Goal: Information Seeking & Learning: Learn about a topic

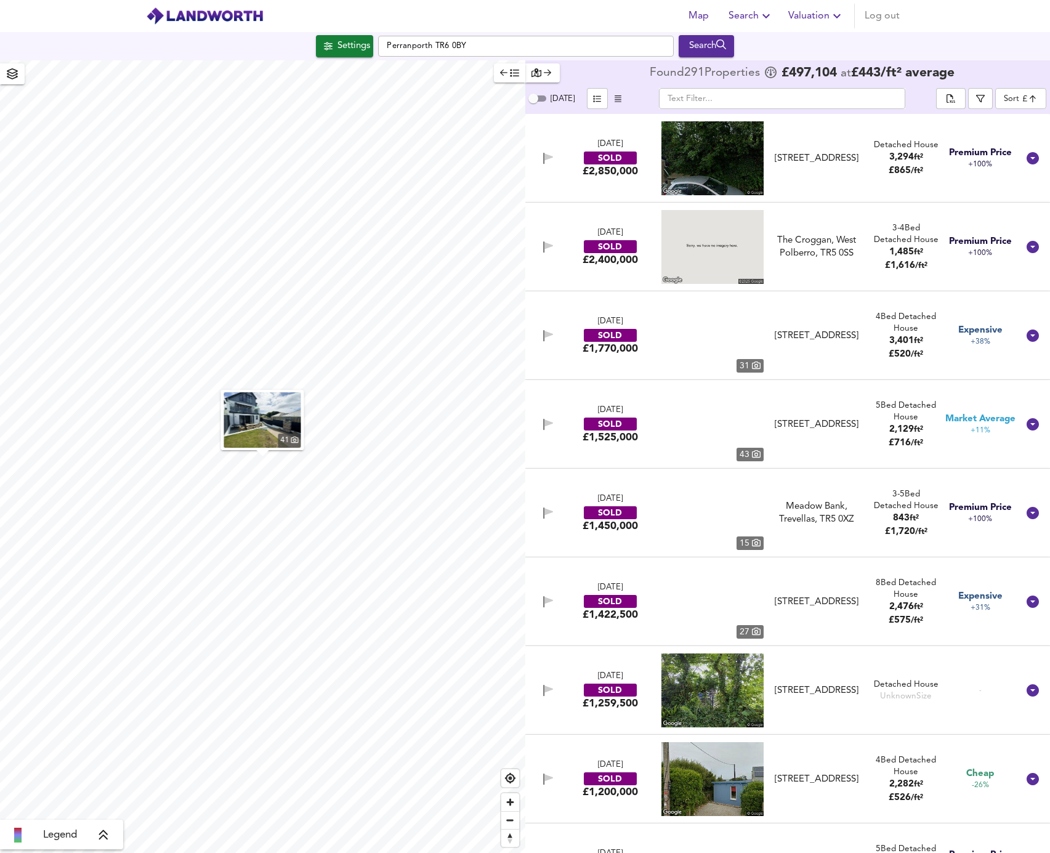
scroll to position [1416, 0]
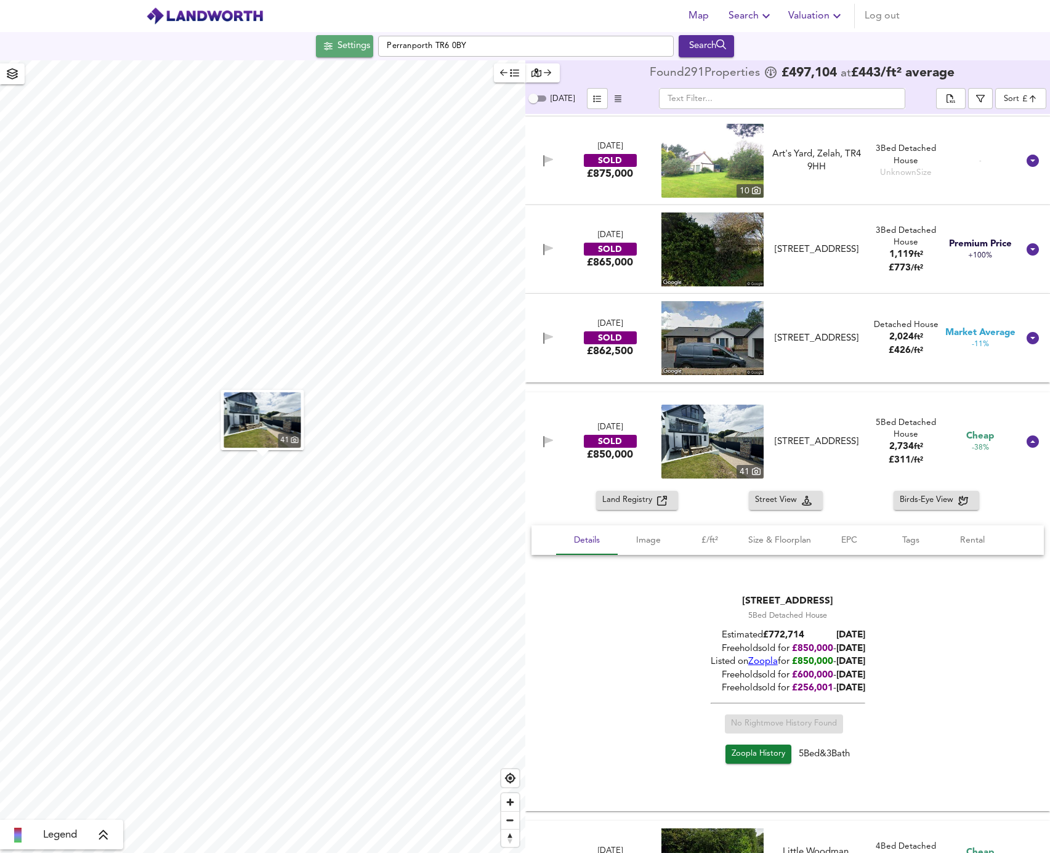
click at [334, 36] on button "Settings" at bounding box center [344, 46] width 57 height 22
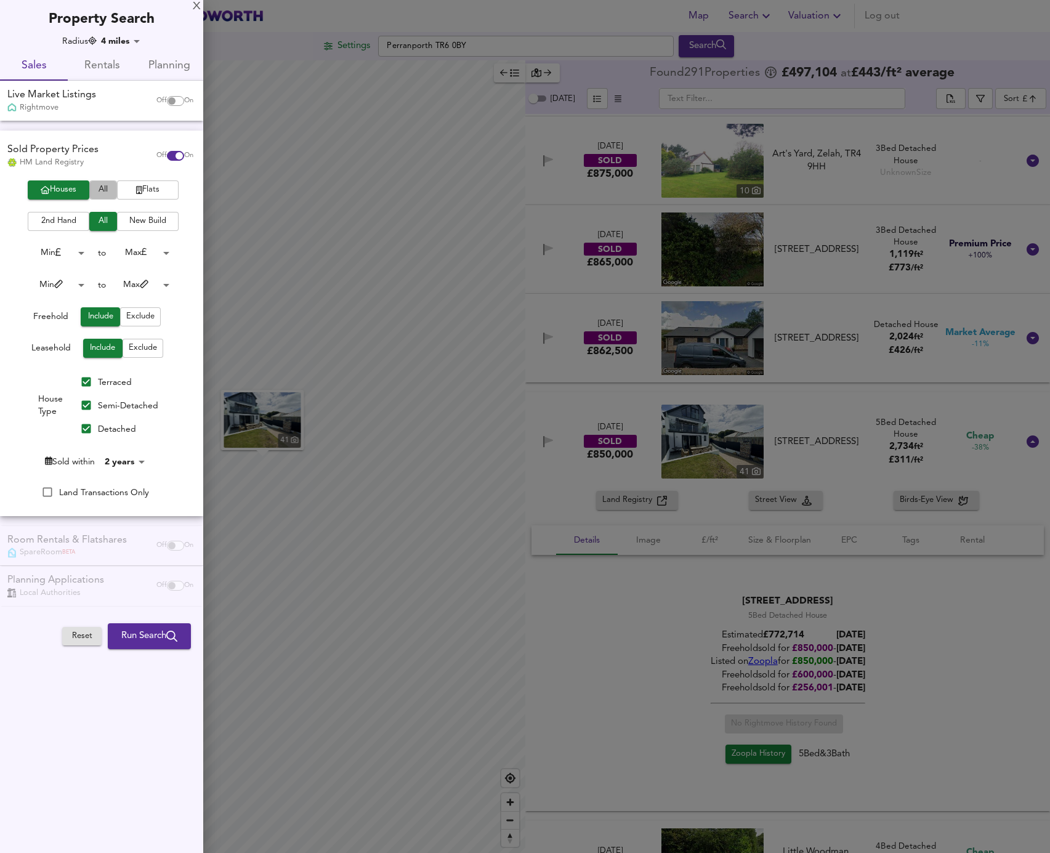
click at [103, 193] on span "All" at bounding box center [102, 190] width 15 height 14
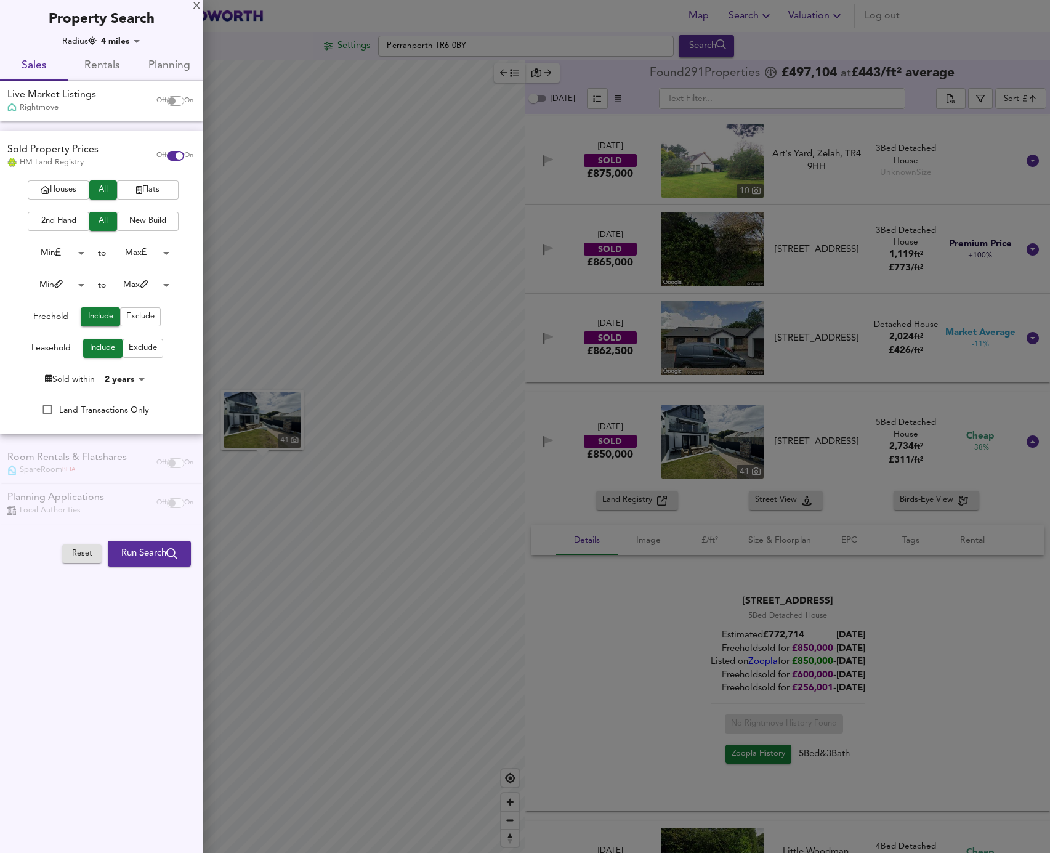
click at [67, 193] on span "Houses" at bounding box center [58, 190] width 49 height 14
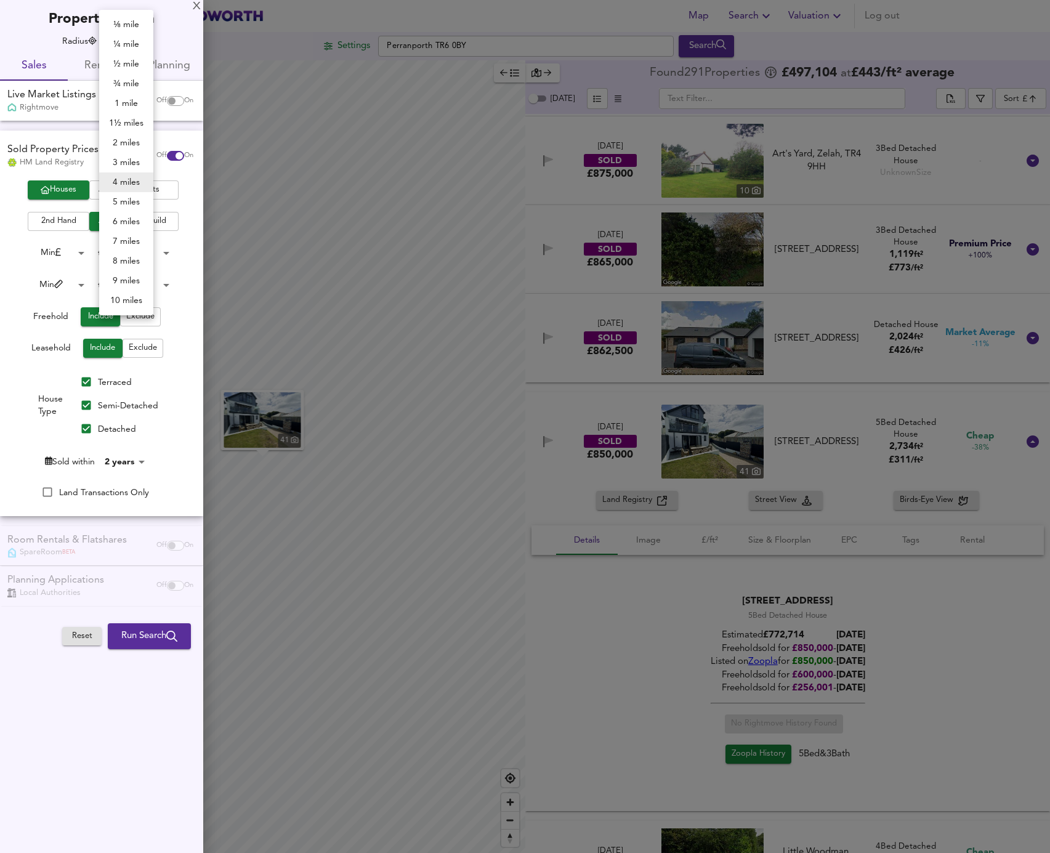
click at [133, 41] on body "Map Search Valuation Log out Settings Perranporth TR6 0BY Search 41 Legend Foun…" at bounding box center [525, 426] width 1050 height 853
click at [129, 208] on li "5 miles" at bounding box center [126, 202] width 54 height 20
type input "8045"
click at [132, 639] on span "Run Search" at bounding box center [149, 636] width 56 height 16
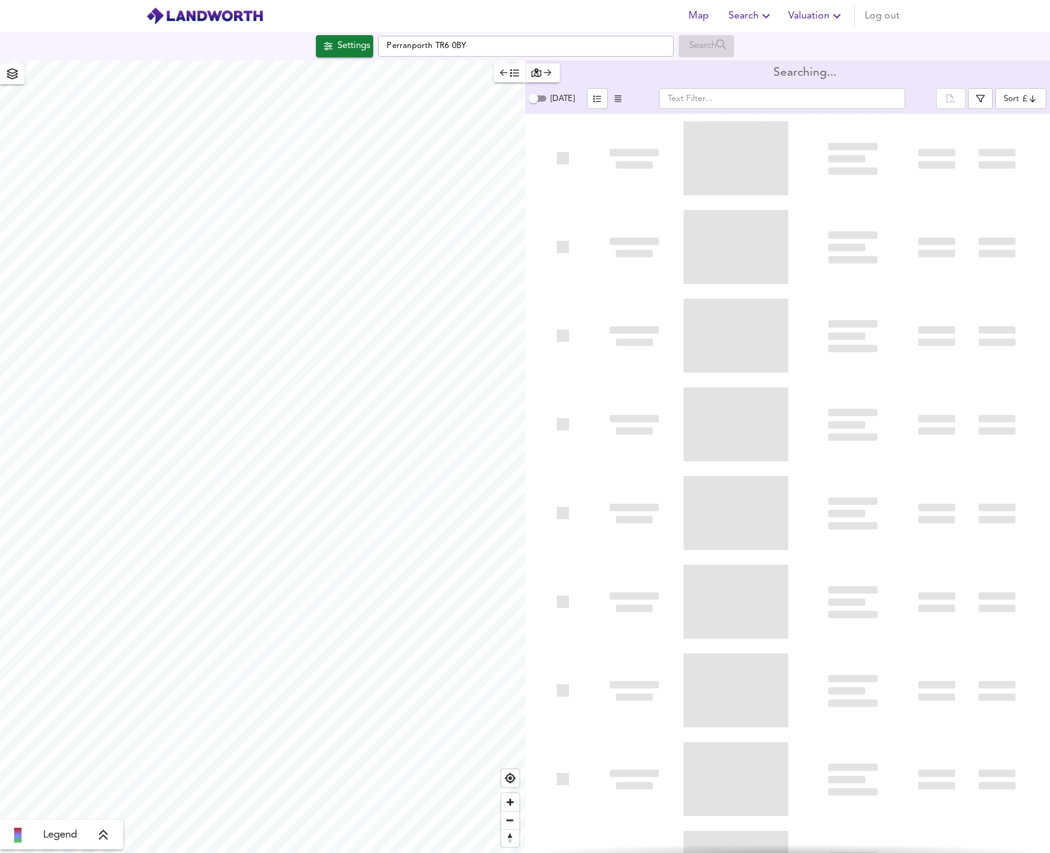
click at [1017, 103] on body "Map Search Valuation Log out Settings Perranporth TR6 0BY Search Legend Searchi…" at bounding box center [525, 426] width 1050 height 853
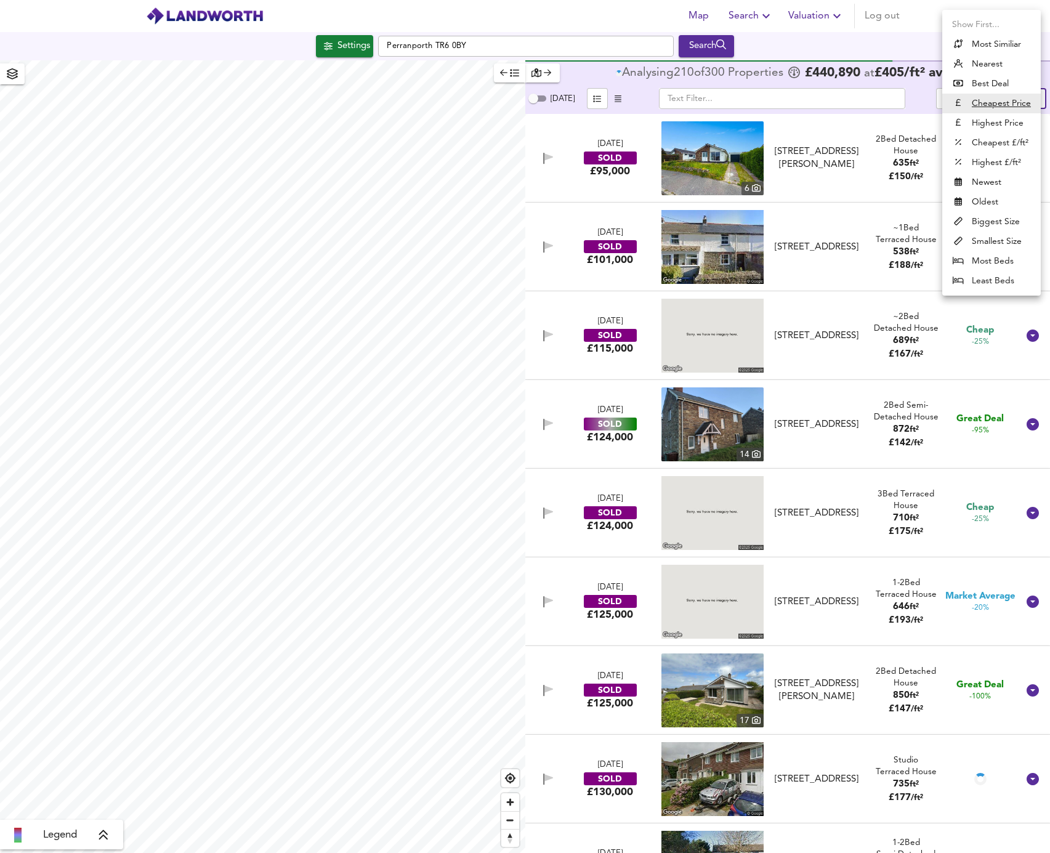
click at [987, 122] on li "Highest Price" at bounding box center [991, 123] width 99 height 20
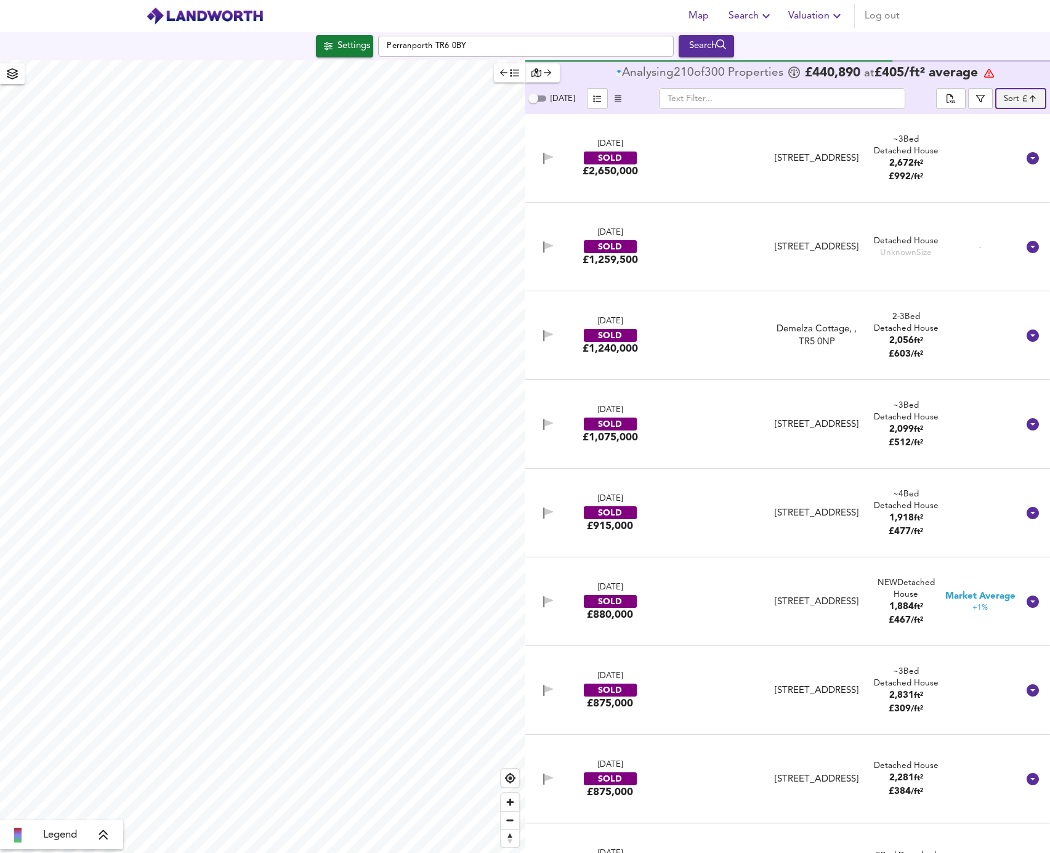
type input "expensive"
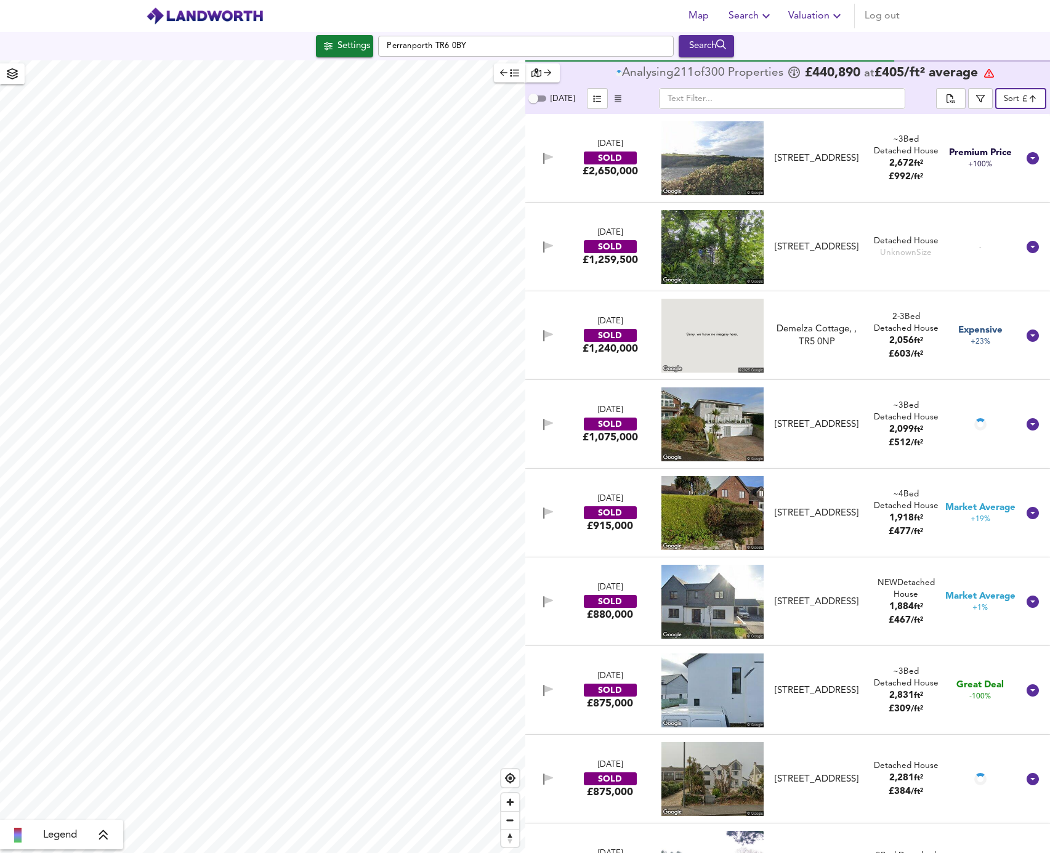
click at [1020, 100] on body "Map Search Valuation Log out Settings Perranporth TR6 0BY Search Legend Analysi…" at bounding box center [525, 426] width 1050 height 853
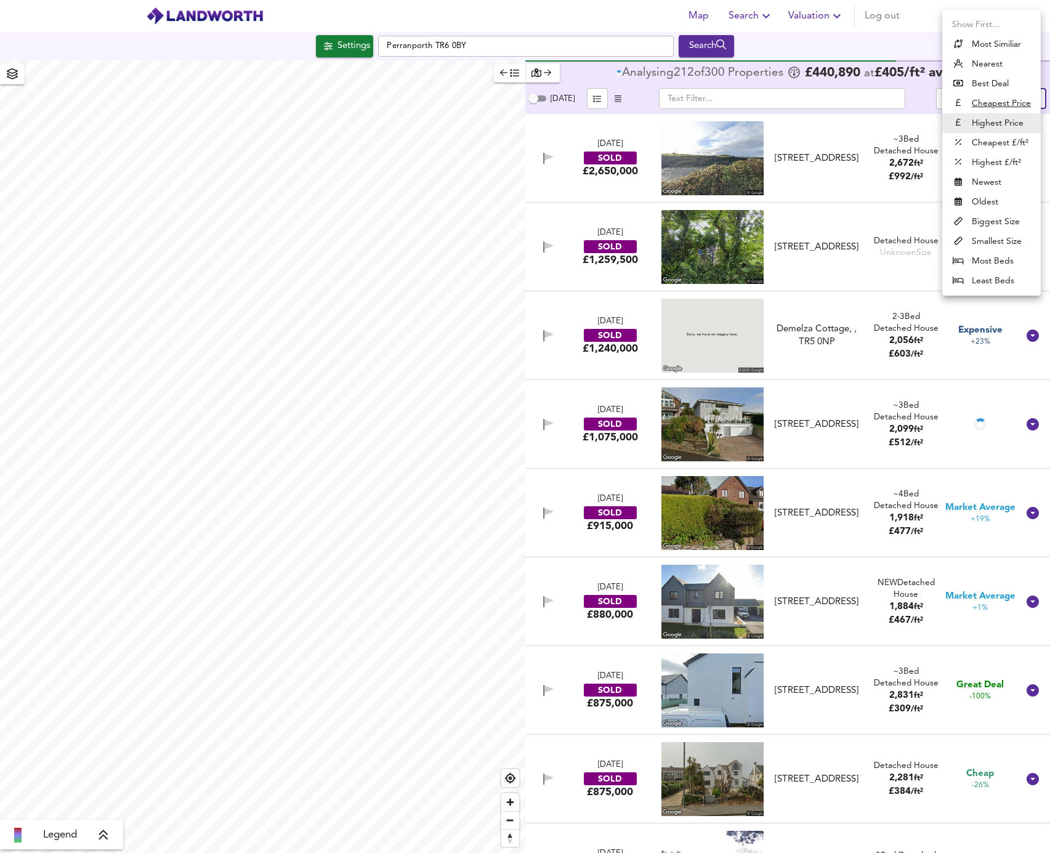
click at [804, 39] on div at bounding box center [525, 426] width 1050 height 853
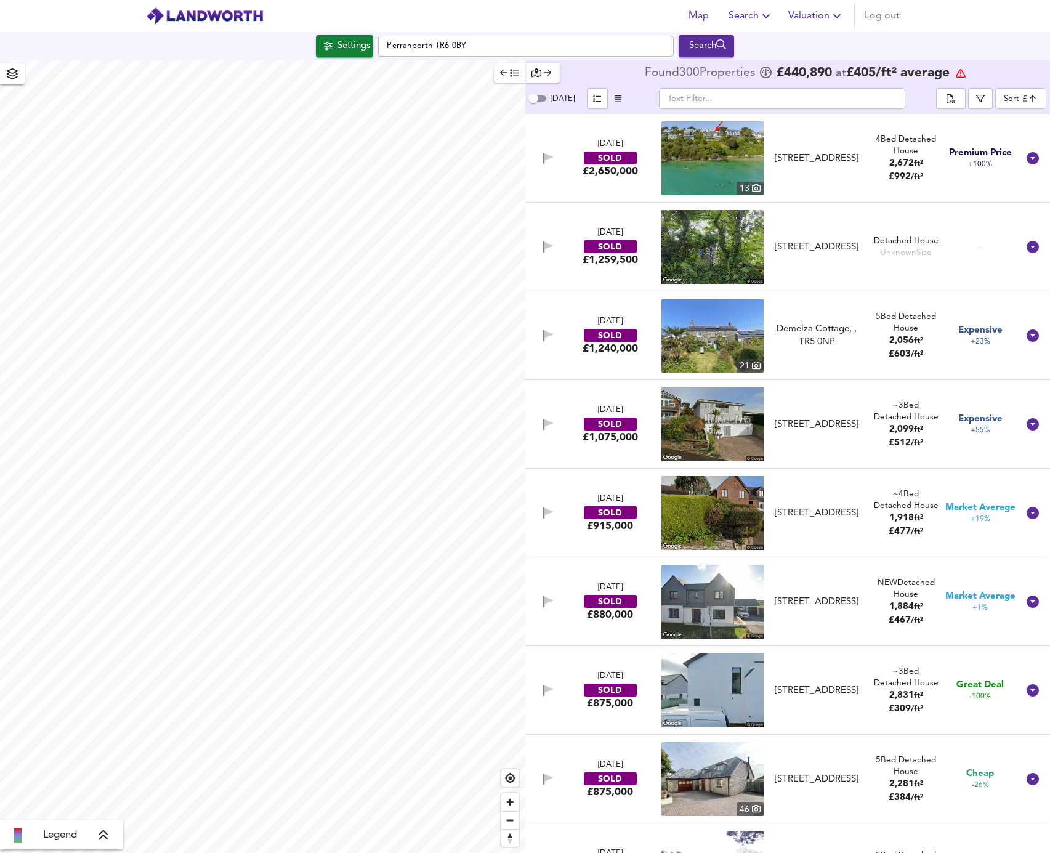
drag, startPoint x: 650, startPoint y: 23, endPoint x: 510, endPoint y: 46, distance: 141.7
click at [650, 23] on div "Map Search Valuation Log out" at bounding box center [525, 16] width 788 height 31
click at [332, 35] on button "Settings" at bounding box center [344, 46] width 57 height 22
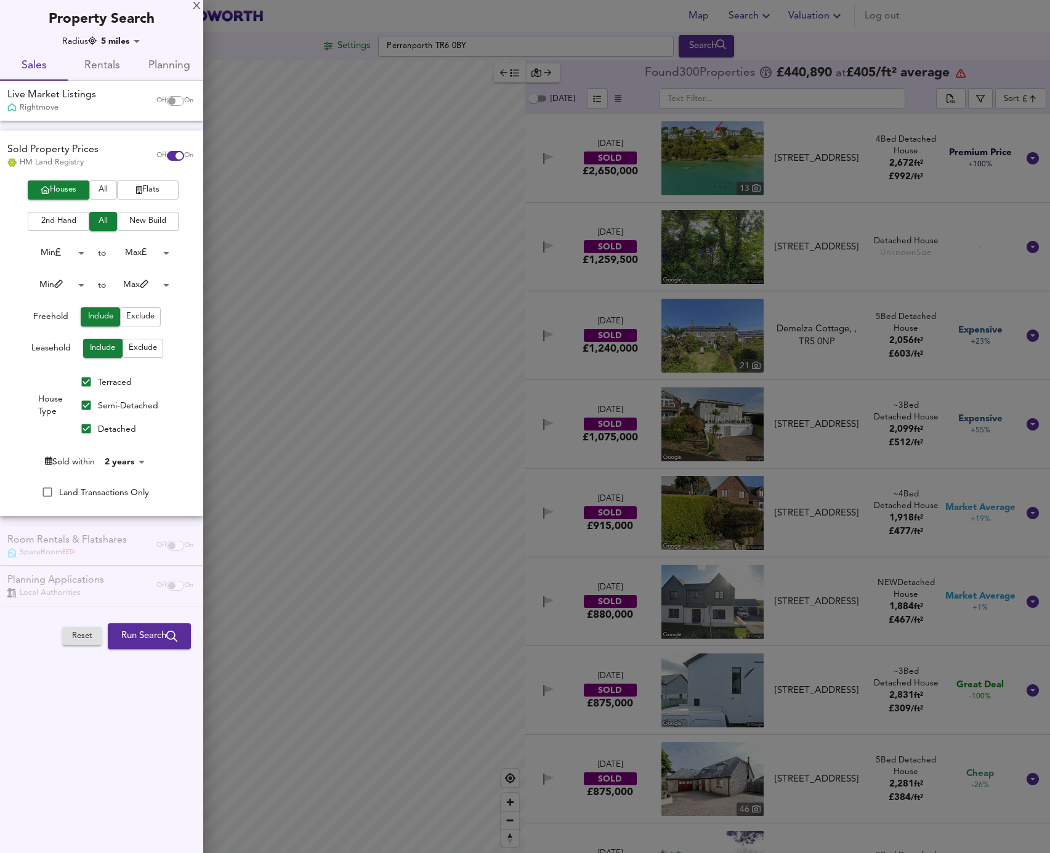
click at [329, 46] on div at bounding box center [525, 426] width 1050 height 853
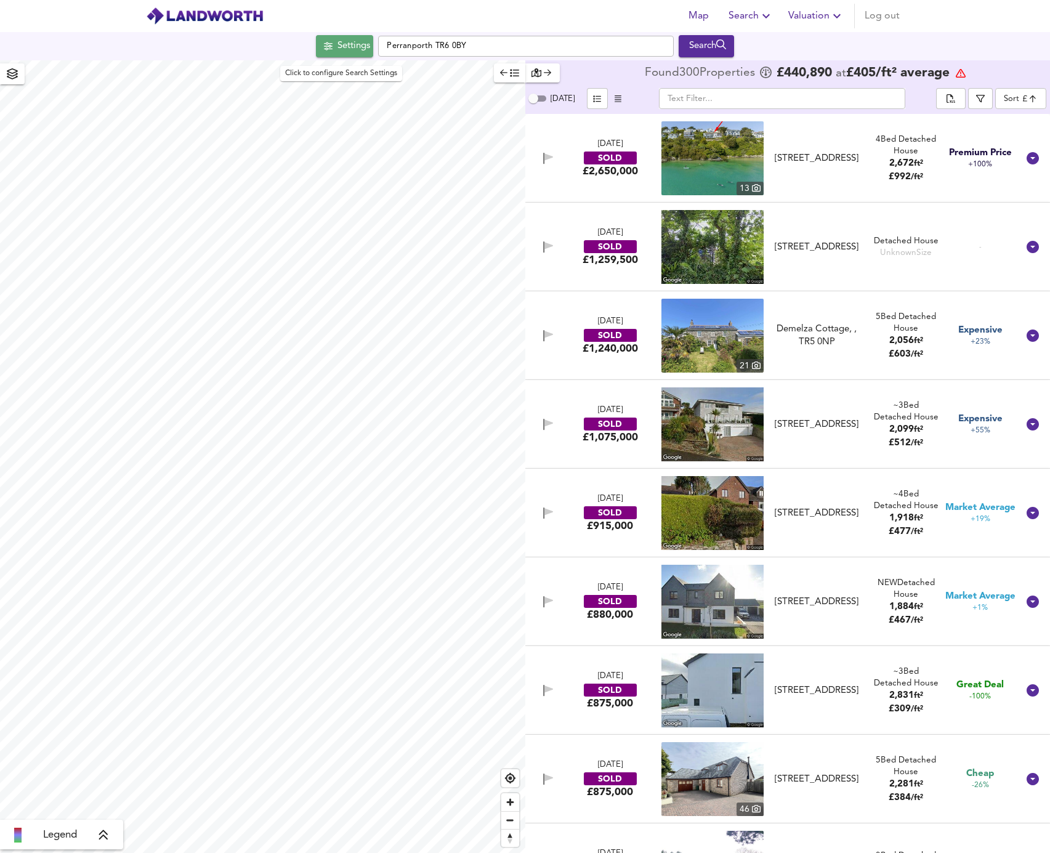
click at [324, 43] on icon "button" at bounding box center [328, 46] width 9 height 8
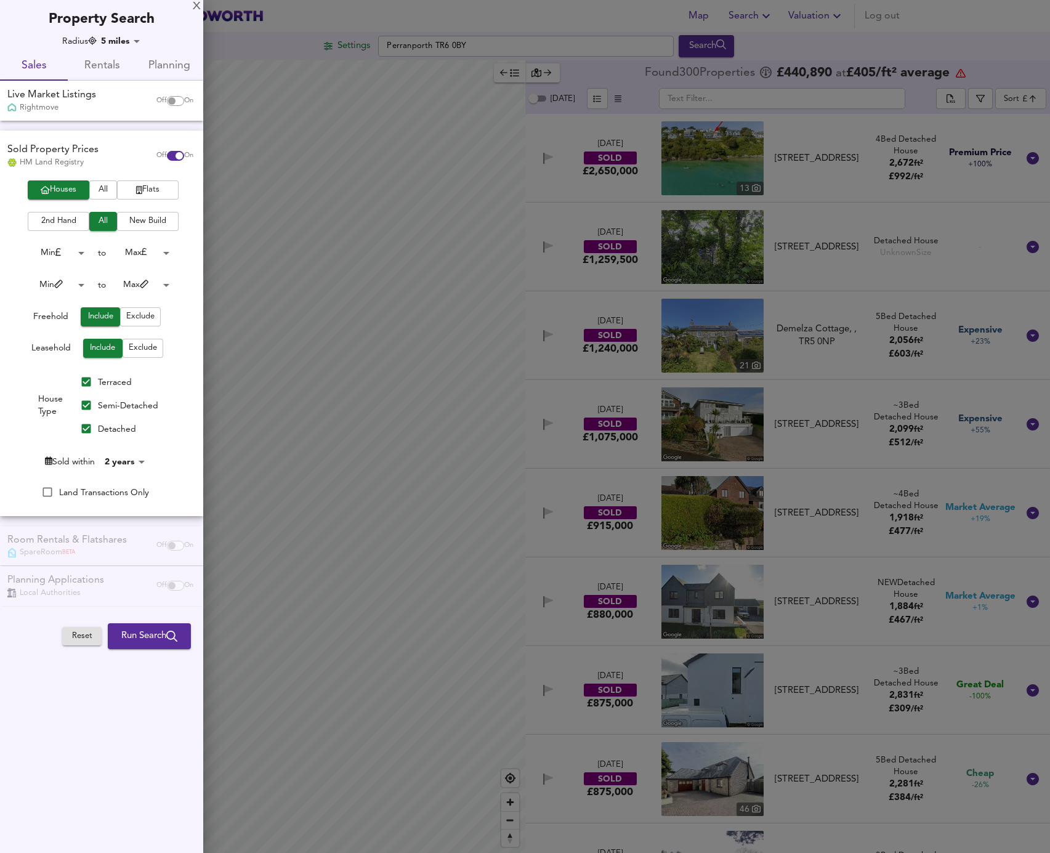
drag, startPoint x: 965, startPoint y: 190, endPoint x: 778, endPoint y: 160, distance: 189.6
click at [965, 190] on div at bounding box center [525, 426] width 1050 height 853
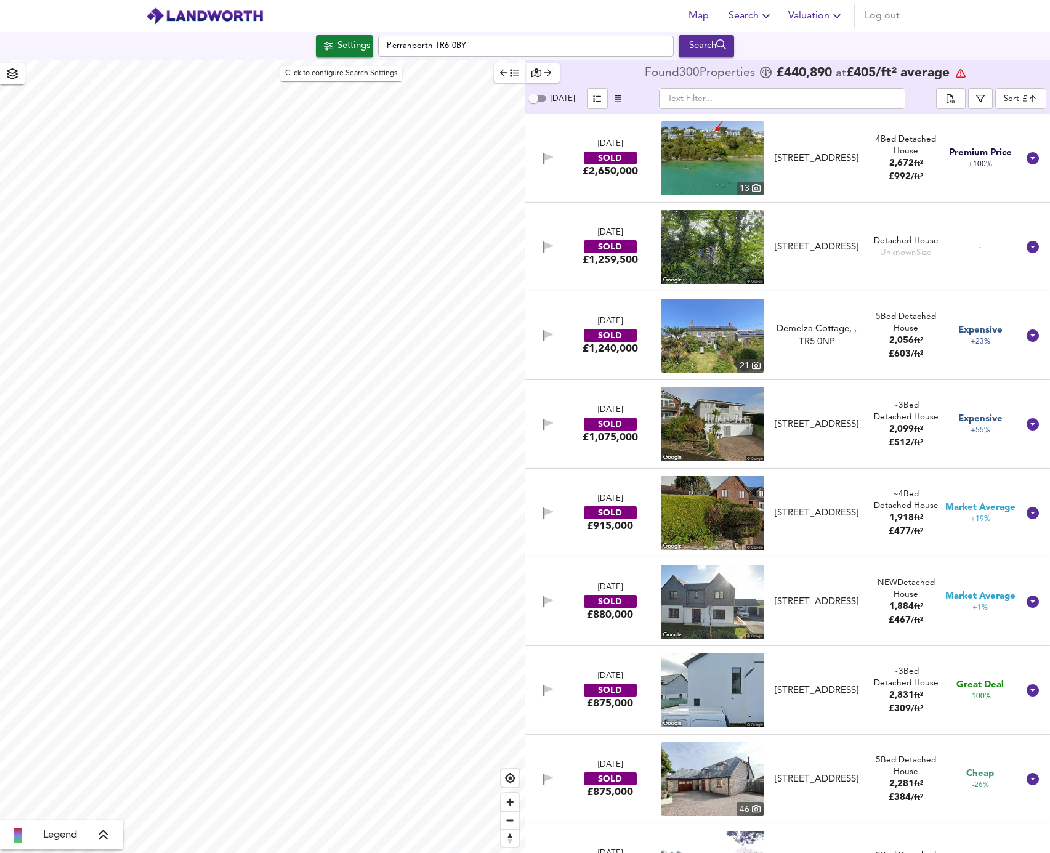
drag, startPoint x: 353, startPoint y: 42, endPoint x: 272, endPoint y: 55, distance: 81.7
click at [353, 42] on div "Settings" at bounding box center [353, 46] width 33 height 16
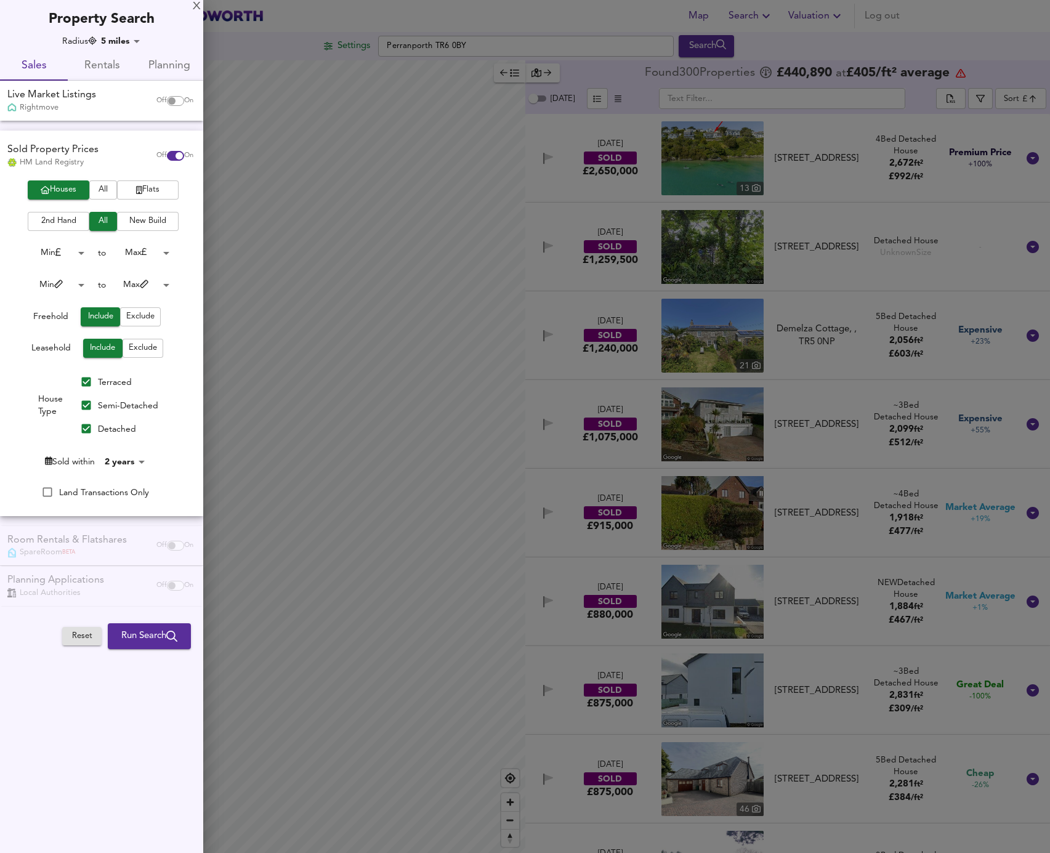
click at [172, 99] on input "checkbox" at bounding box center [172, 101] width 30 height 10
checkbox input "true"
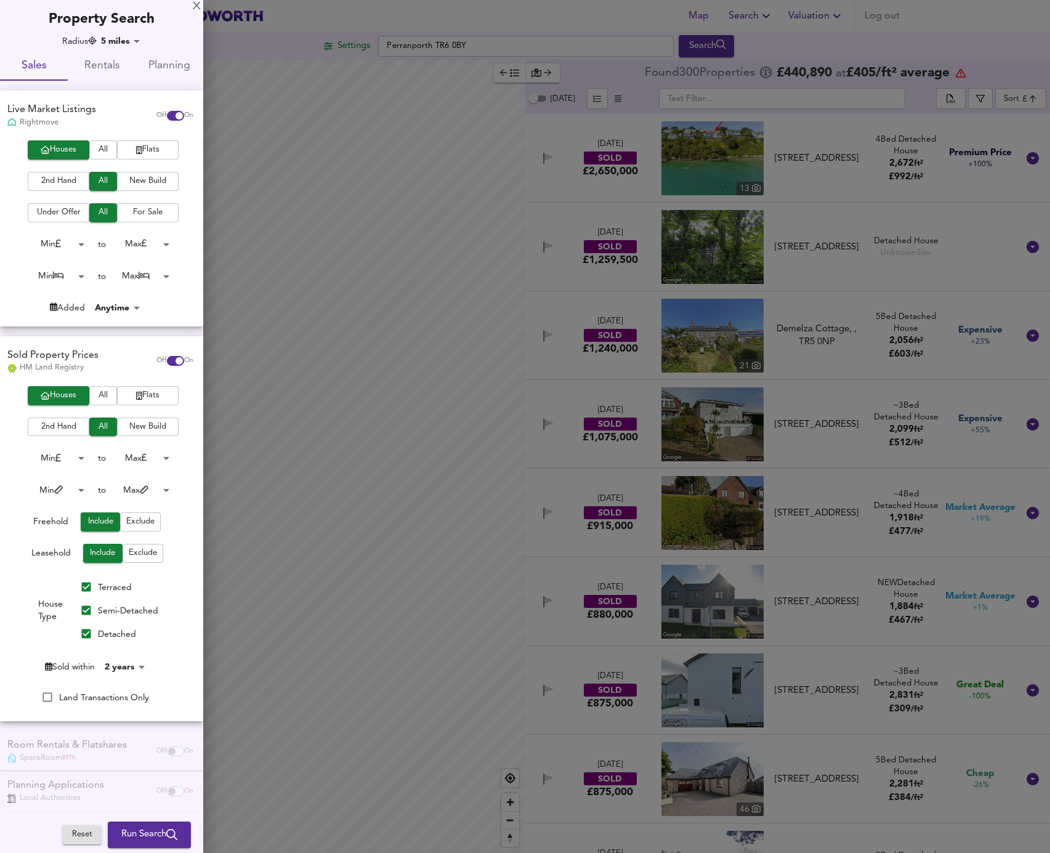
click at [156, 363] on span "Off" at bounding box center [161, 361] width 10 height 10
checkbox input "false"
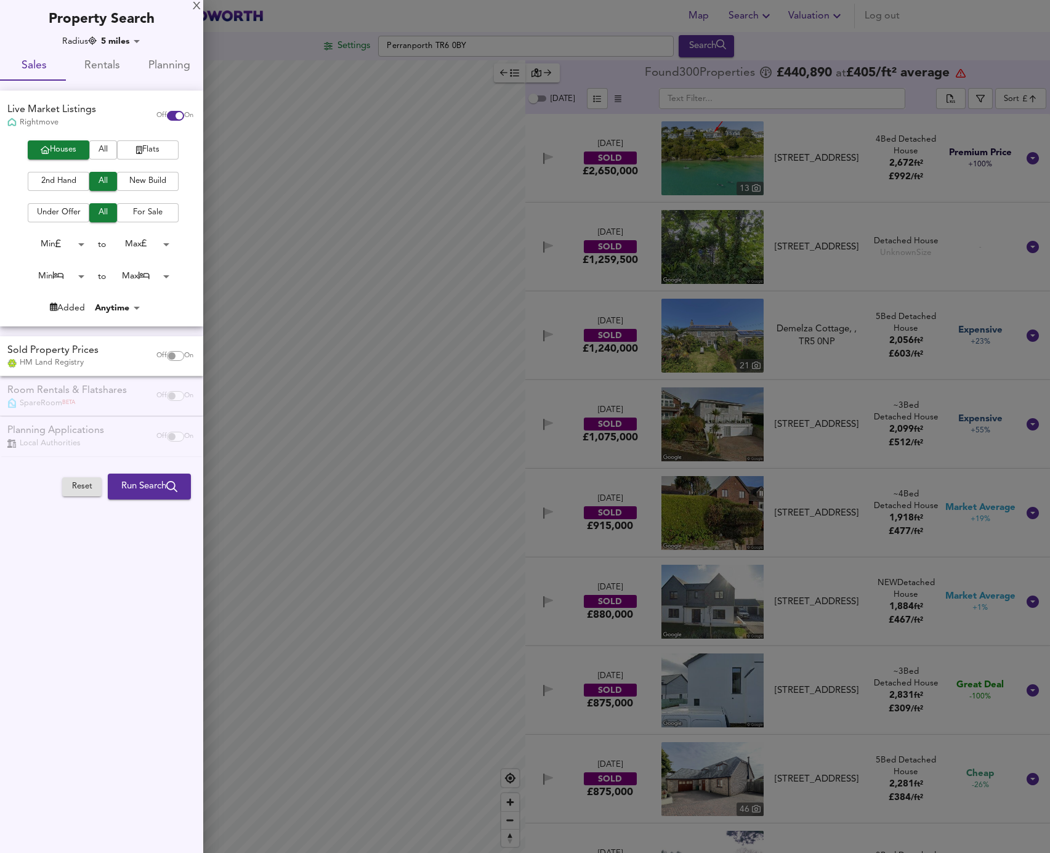
click at [145, 486] on span "Run Search" at bounding box center [149, 487] width 56 height 16
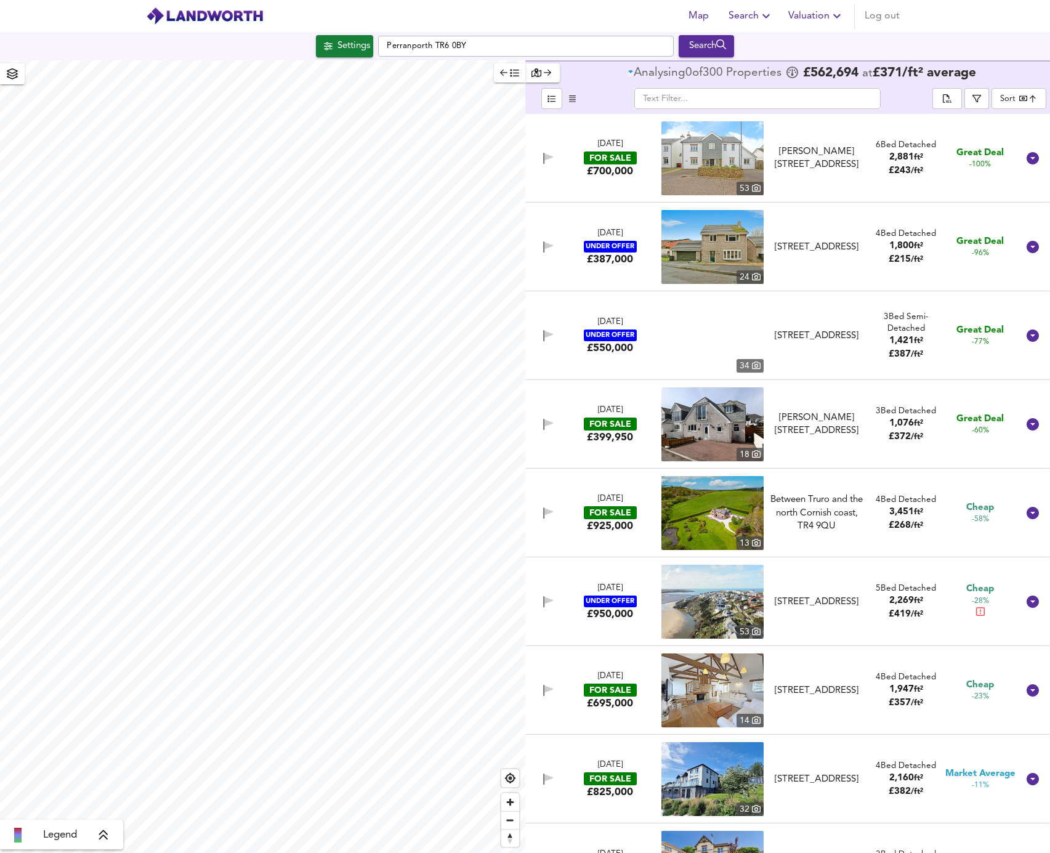
click at [1009, 105] on body "Map Search Valuation Log out Settings Perranporth TR6 0BY Search Legend Analysi…" at bounding box center [525, 426] width 1050 height 853
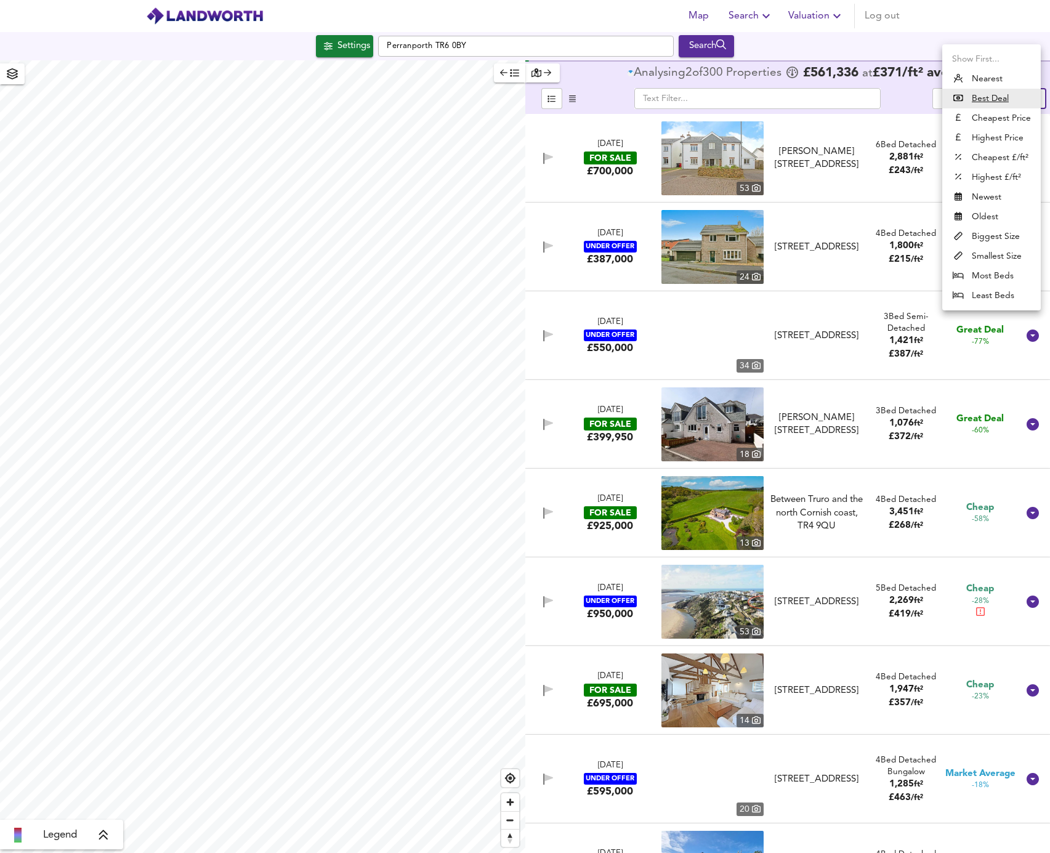
click at [982, 142] on li "Highest Price" at bounding box center [991, 138] width 99 height 20
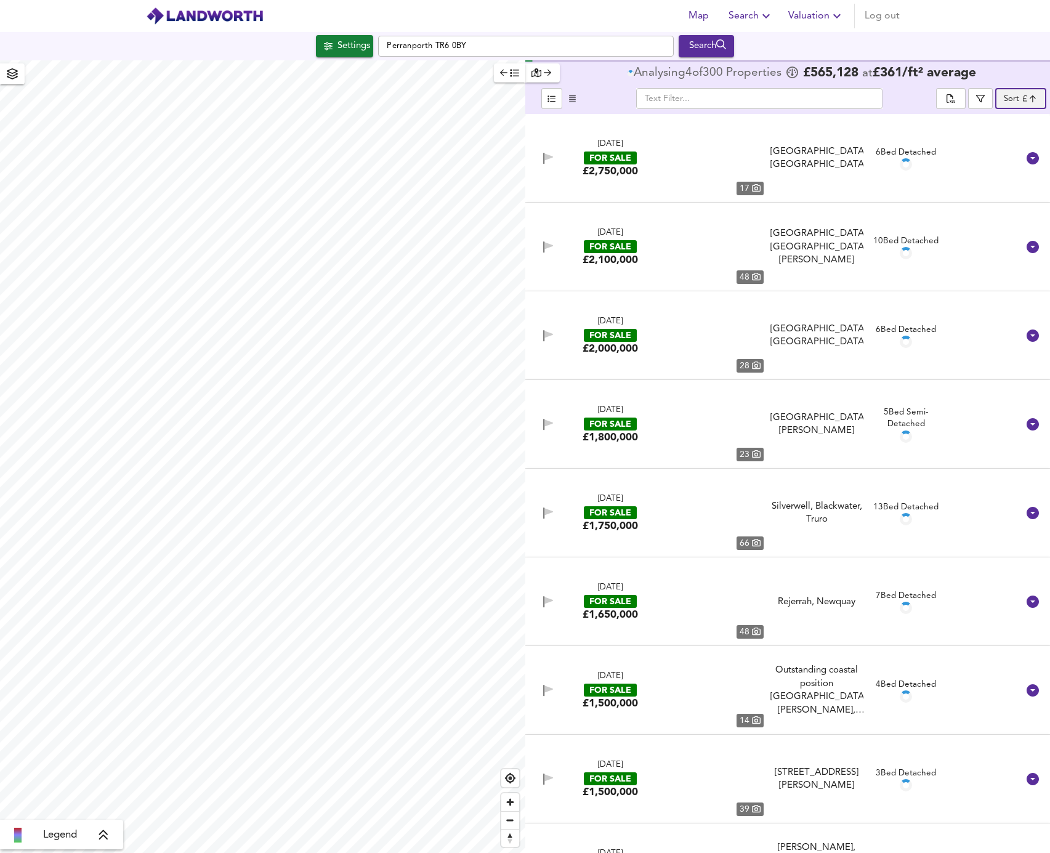
type input "expensive"
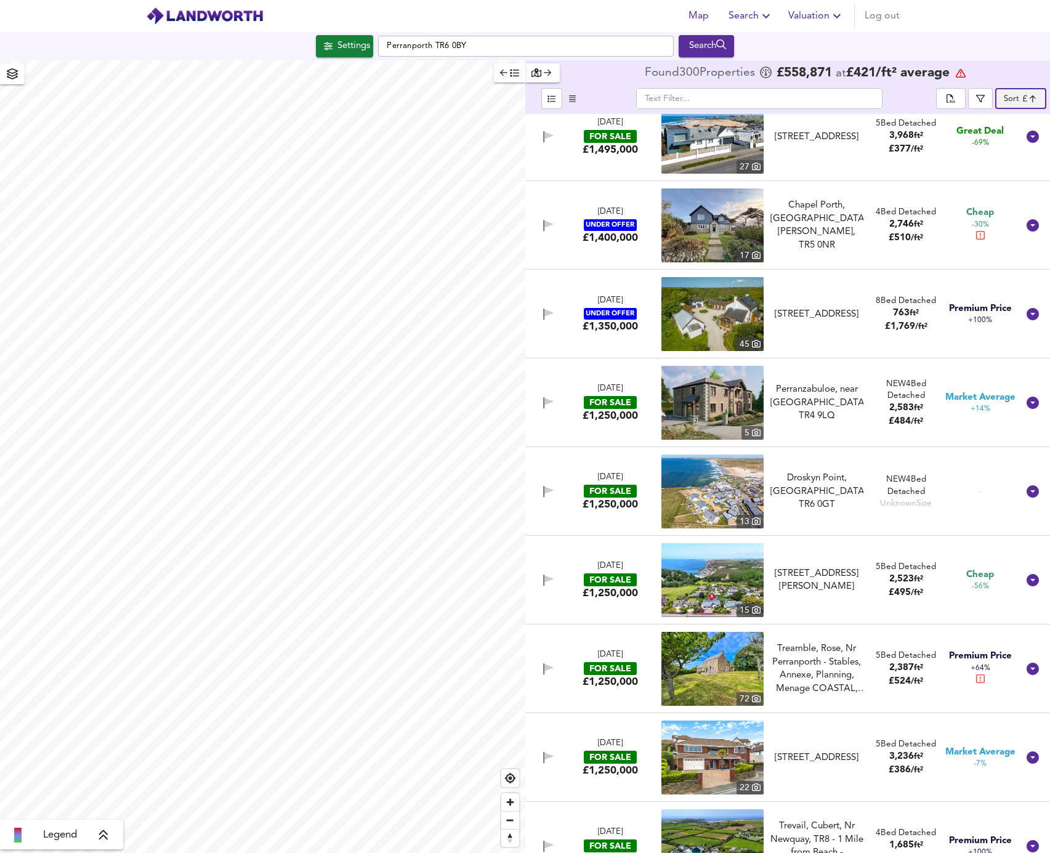
scroll to position [801, 0]
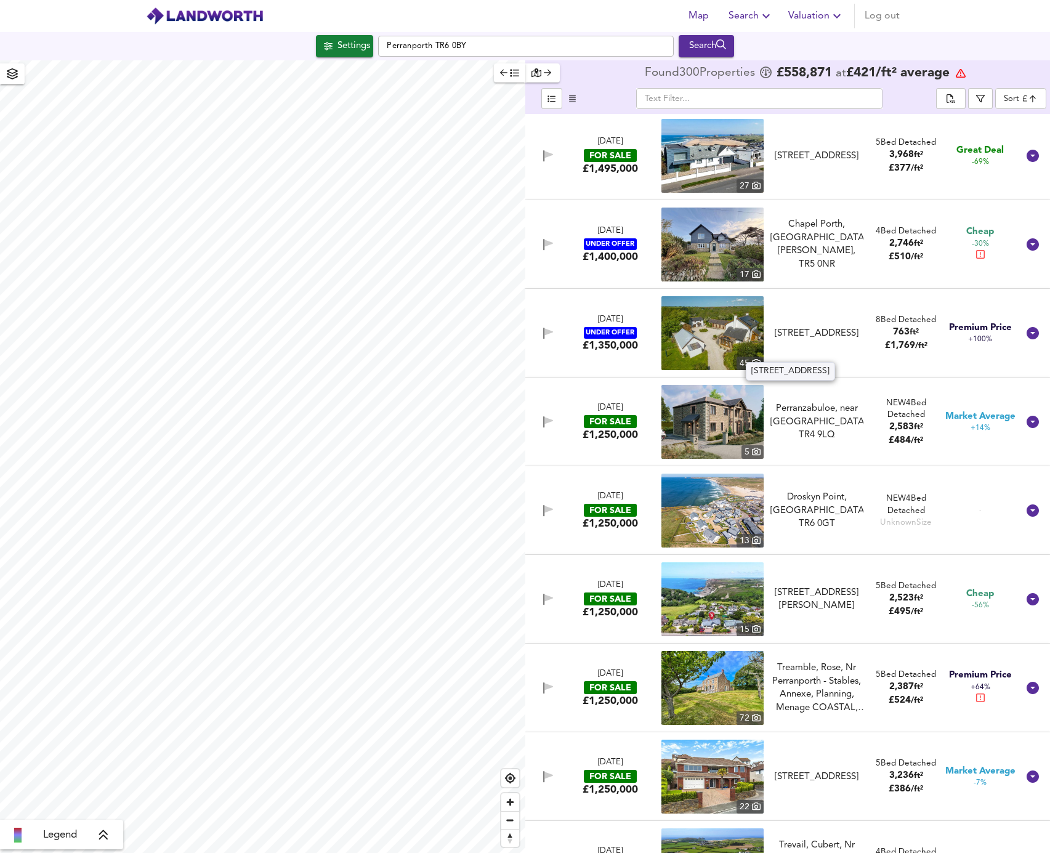
click at [798, 327] on div "[STREET_ADDRESS]" at bounding box center [816, 333] width 93 height 13
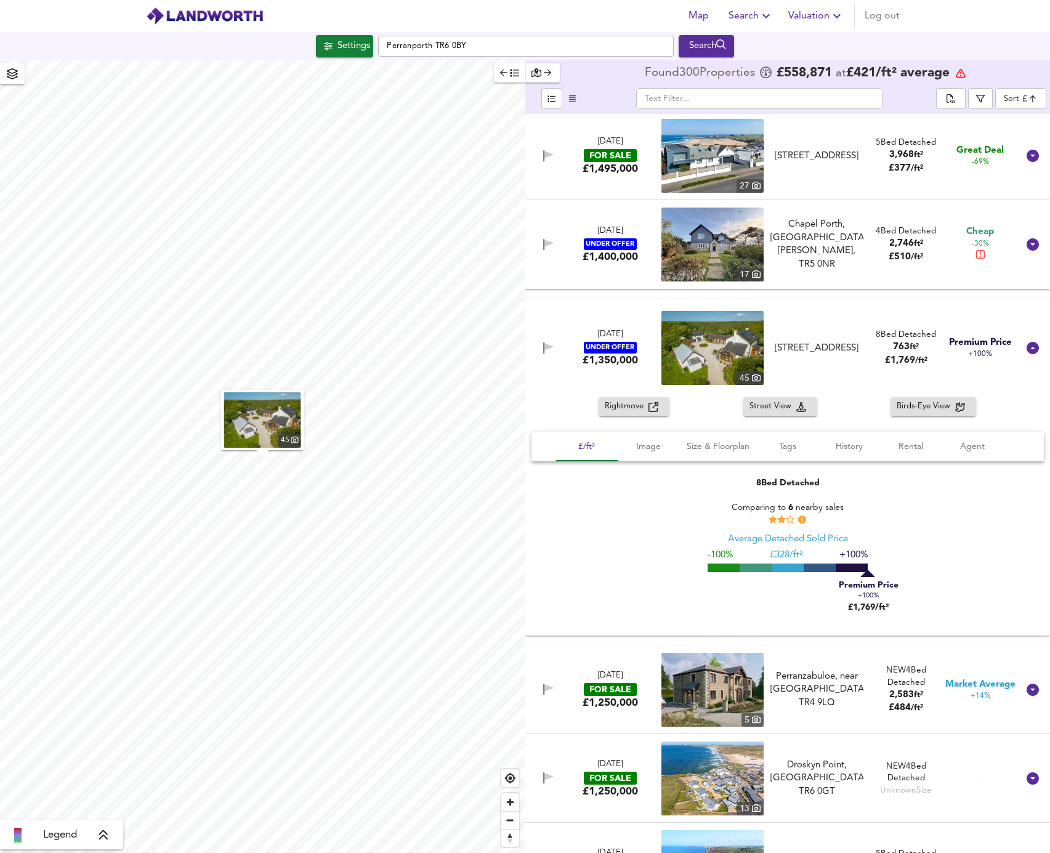
click at [263, 424] on img "button" at bounding box center [262, 419] width 77 height 55
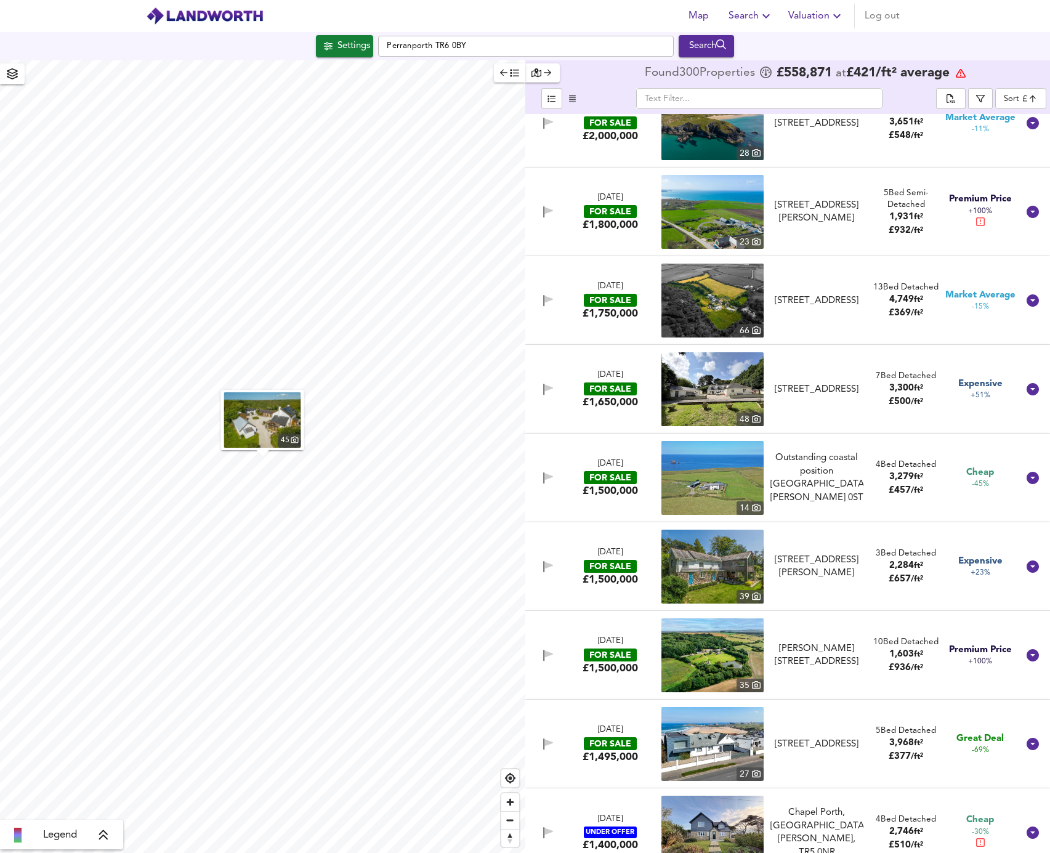
scroll to position [185, 0]
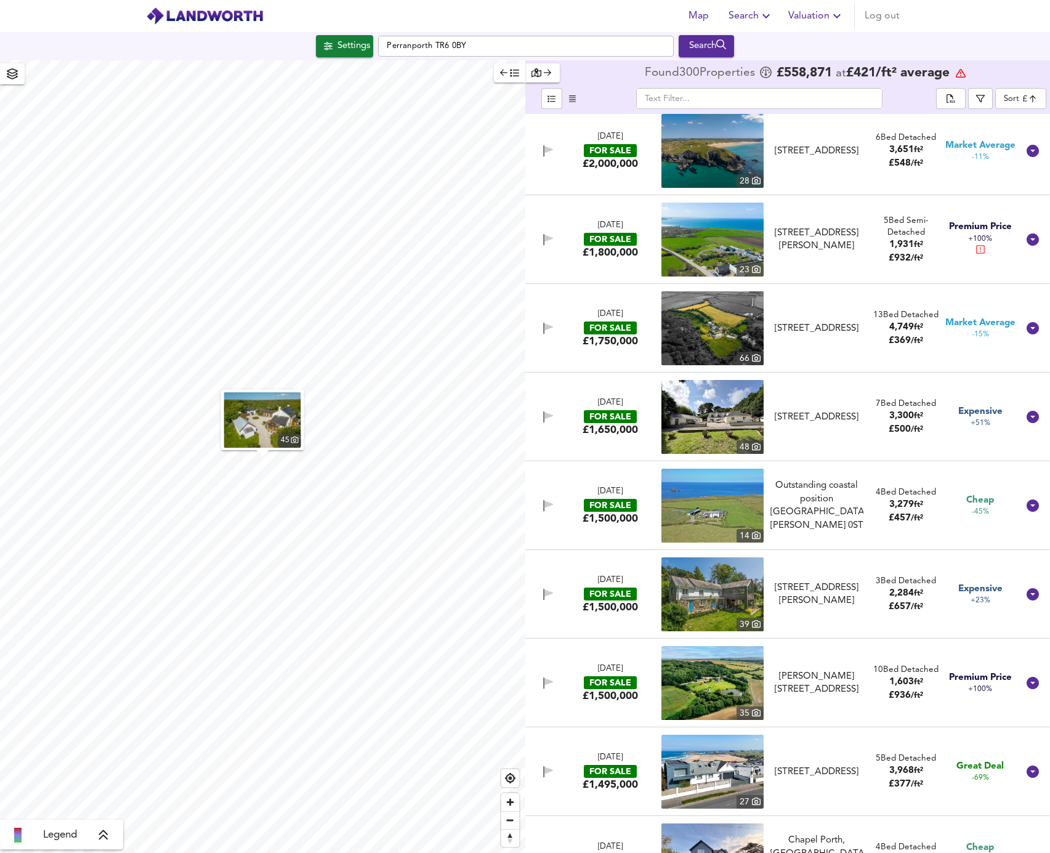
click at [708, 419] on img at bounding box center [712, 417] width 102 height 74
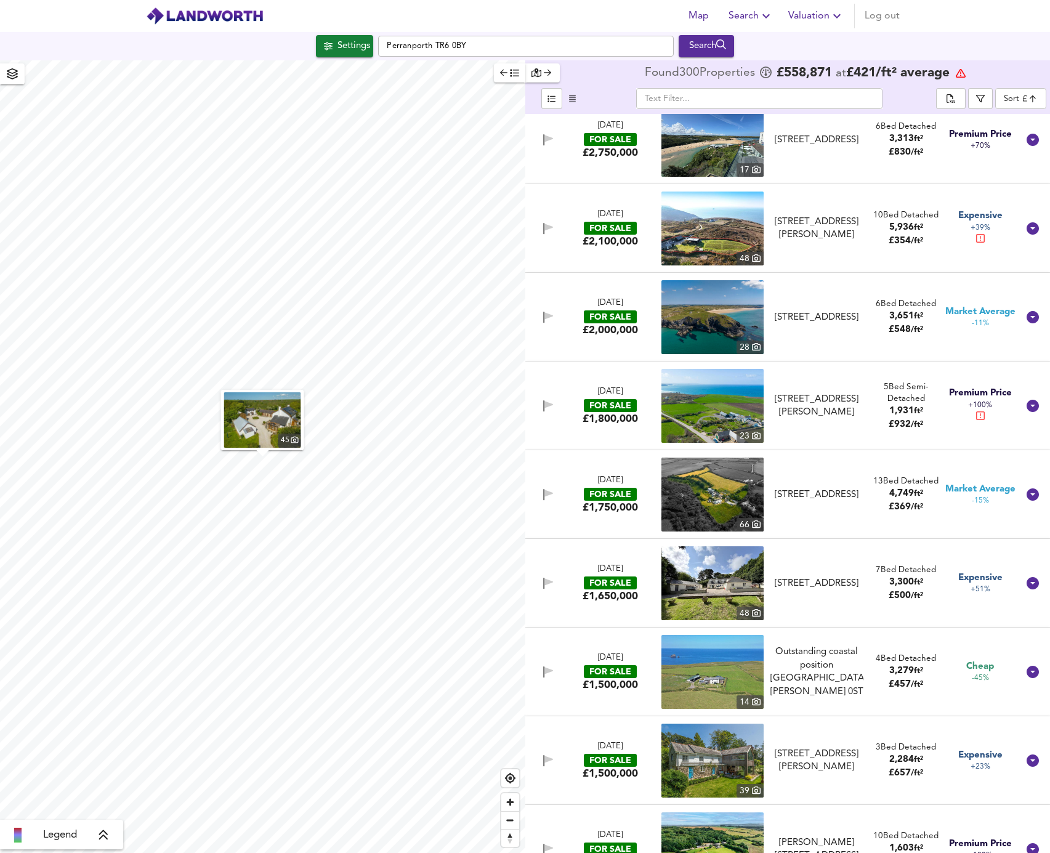
scroll to position [0, 0]
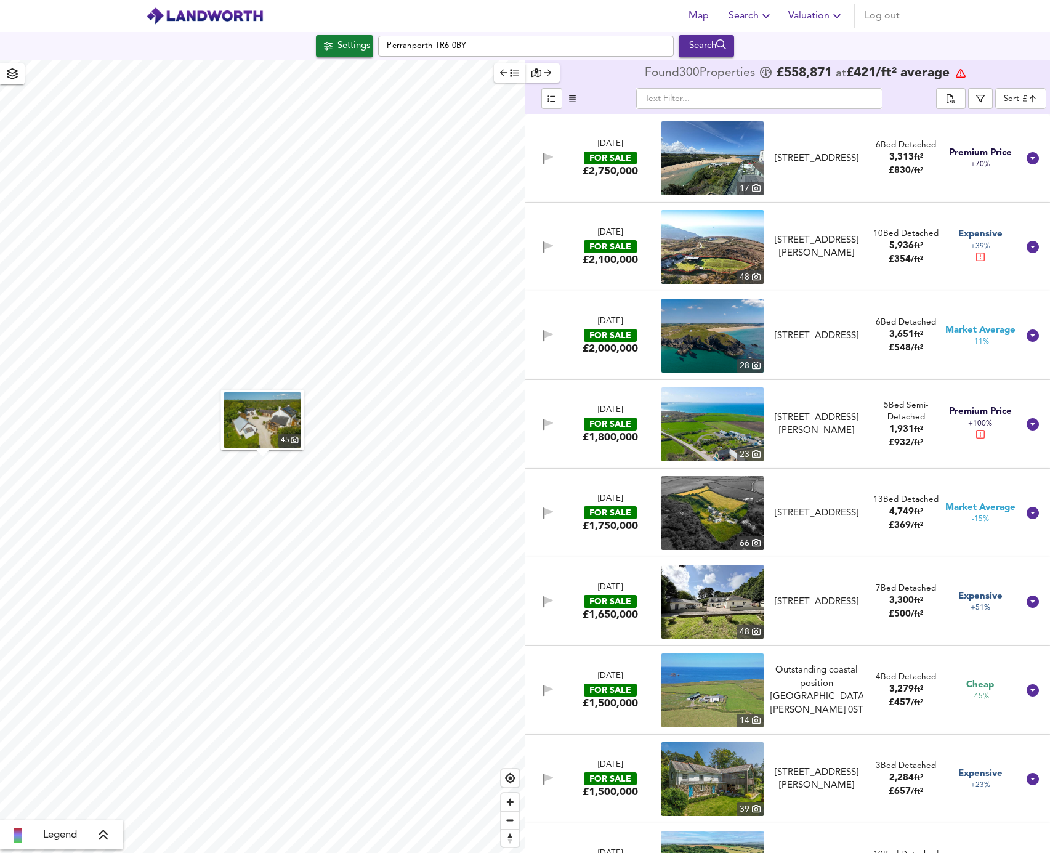
click at [714, 426] on img at bounding box center [712, 424] width 102 height 74
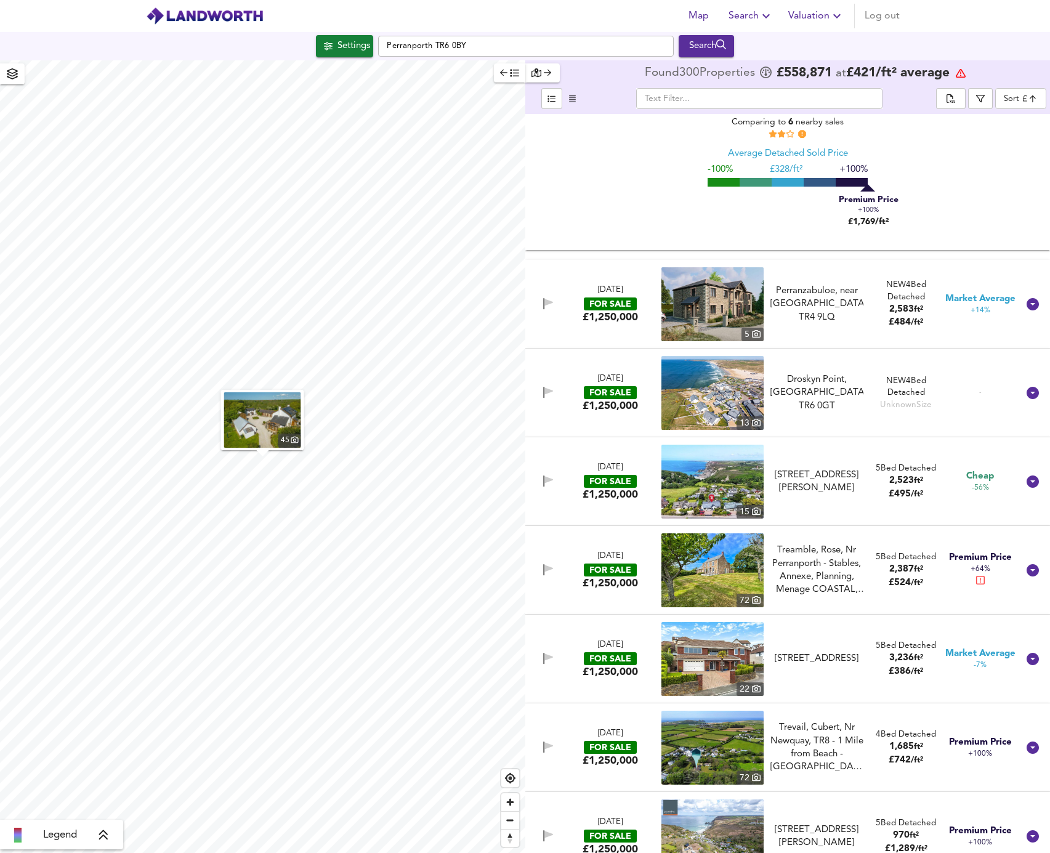
scroll to position [1232, 0]
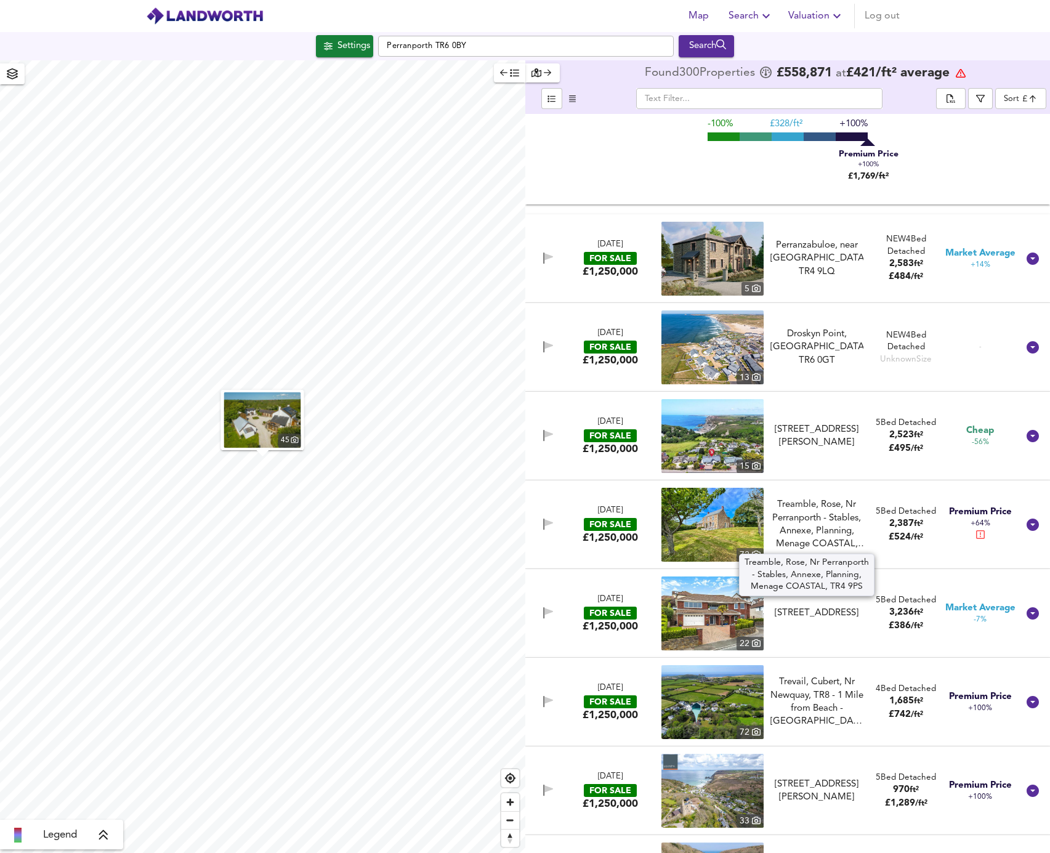
drag, startPoint x: 796, startPoint y: 512, endPoint x: 700, endPoint y: 521, distance: 97.1
click at [796, 512] on div "Treamble, Rose, Nr Perranporth - Stables, Annexe, Planning, Menage COASTAL, TR4…" at bounding box center [816, 524] width 93 height 53
click at [700, 521] on img at bounding box center [712, 525] width 102 height 74
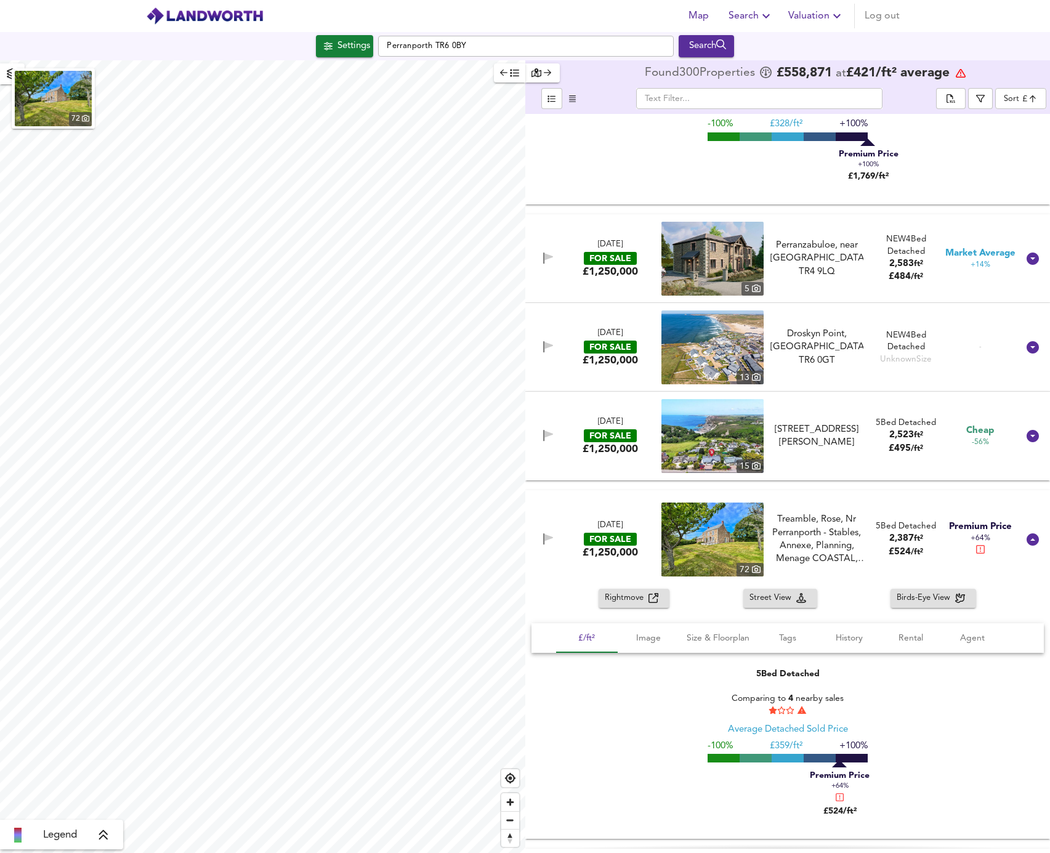
click at [618, 559] on div "£1,250,000" at bounding box center [610, 553] width 55 height 14
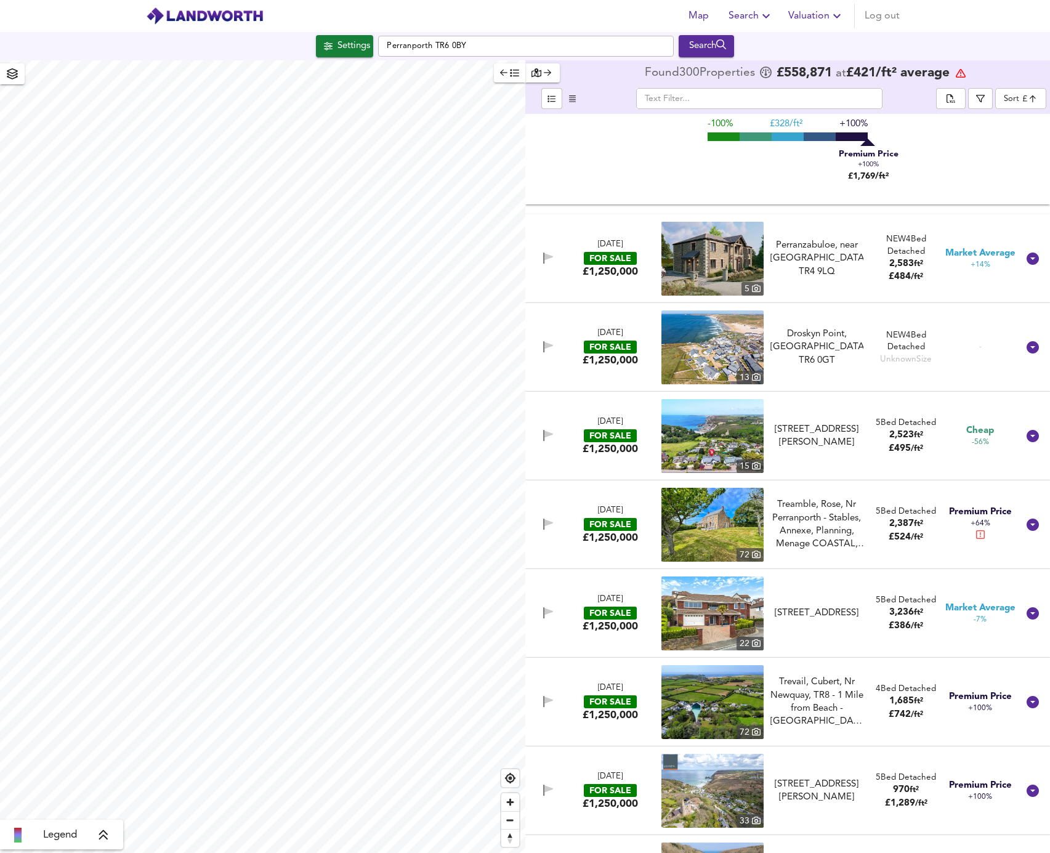
click at [620, 537] on div "£1,250,000" at bounding box center [610, 538] width 55 height 14
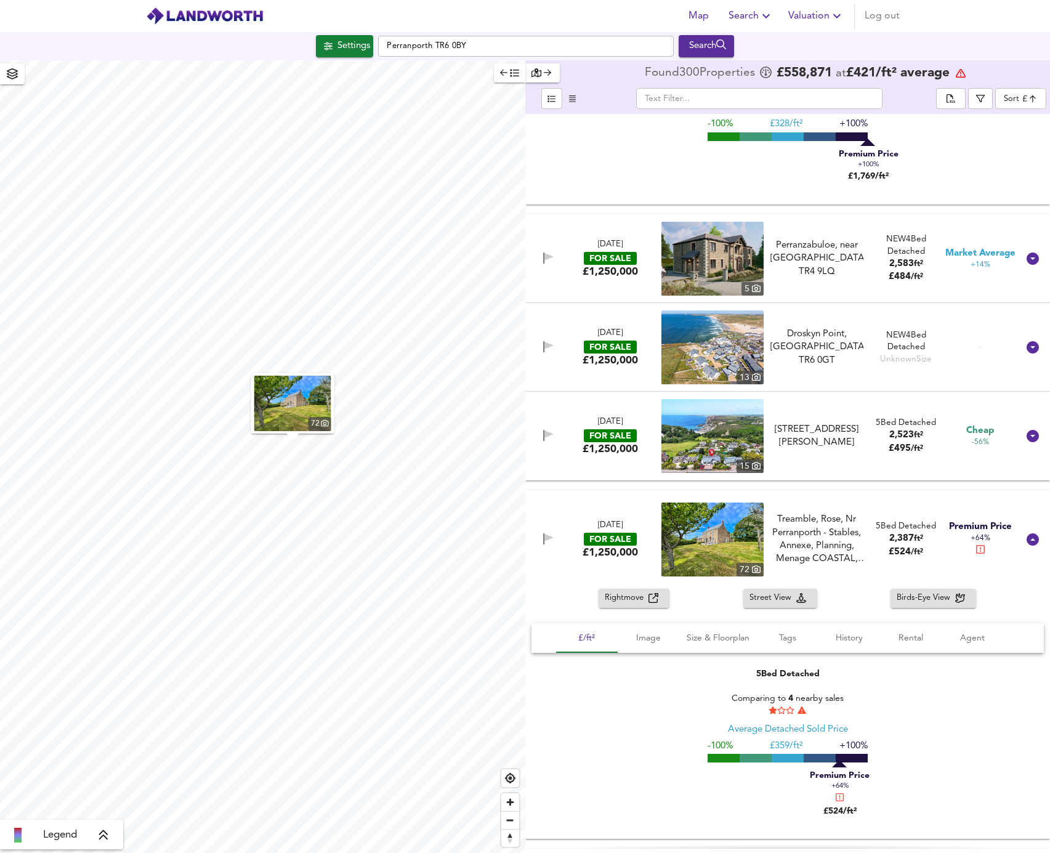
click at [684, 546] on img at bounding box center [712, 540] width 102 height 74
drag, startPoint x: 888, startPoint y: 551, endPoint x: 913, endPoint y: 551, distance: 24.6
click at [913, 551] on span "£ 524 / ft²" at bounding box center [906, 551] width 34 height 9
